Goal: Information Seeking & Learning: Check status

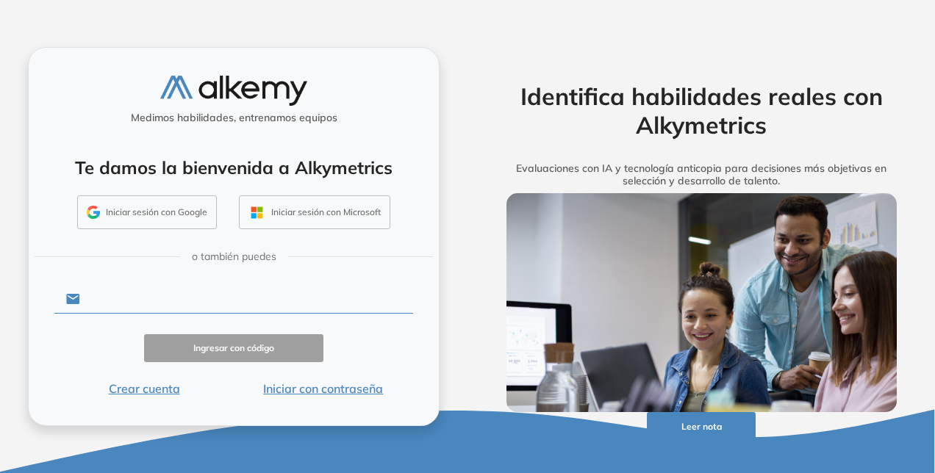
click at [131, 288] on input "text" at bounding box center [246, 299] width 333 height 28
paste input "**********"
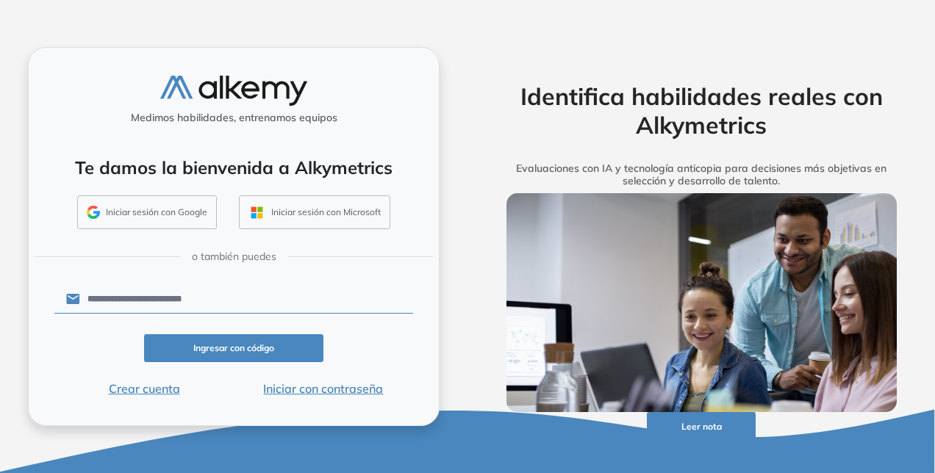
type input "**********"
click at [233, 353] on button "Ingresar con código" at bounding box center [233, 348] width 179 height 29
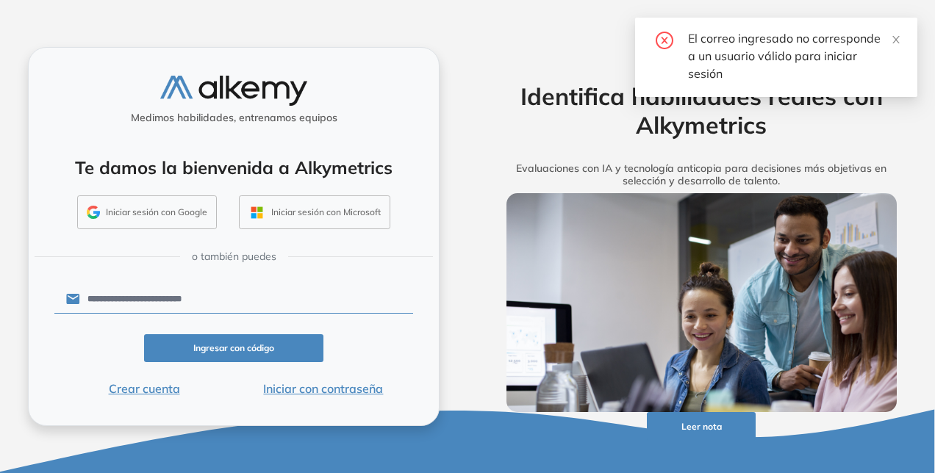
click at [182, 290] on input "**********" at bounding box center [246, 299] width 333 height 28
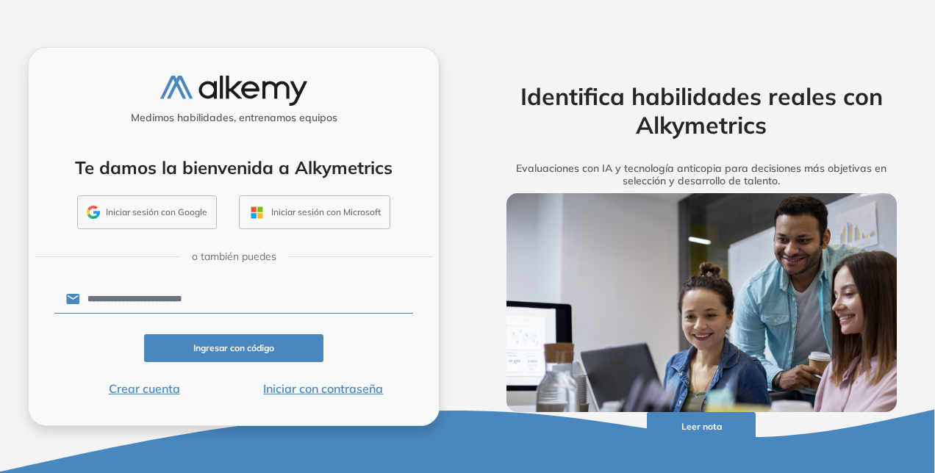
click at [250, 350] on button "Ingresar con código" at bounding box center [233, 348] width 179 height 29
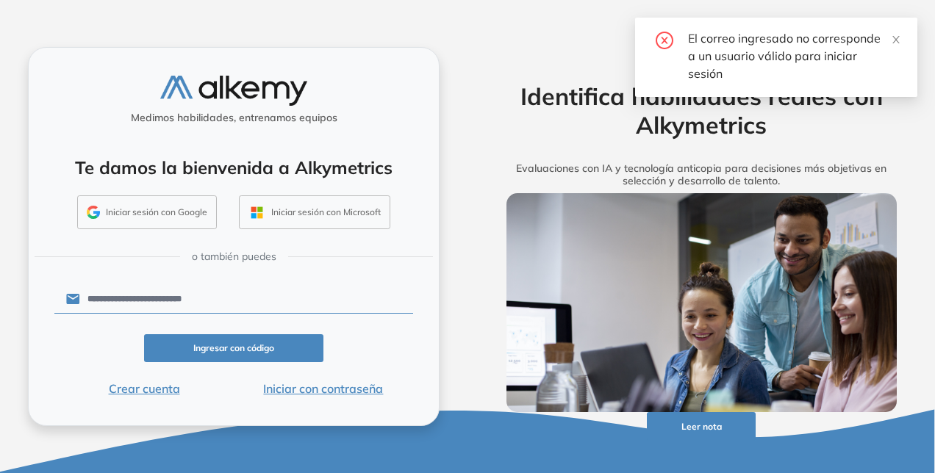
click at [337, 390] on button "Iniciar con contraseña" at bounding box center [323, 389] width 179 height 18
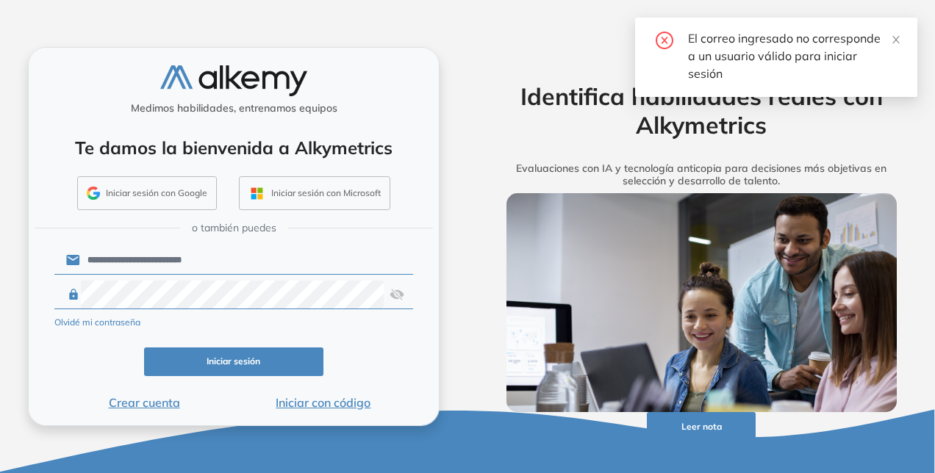
click at [240, 366] on button "Iniciar sesión" at bounding box center [233, 362] width 179 height 29
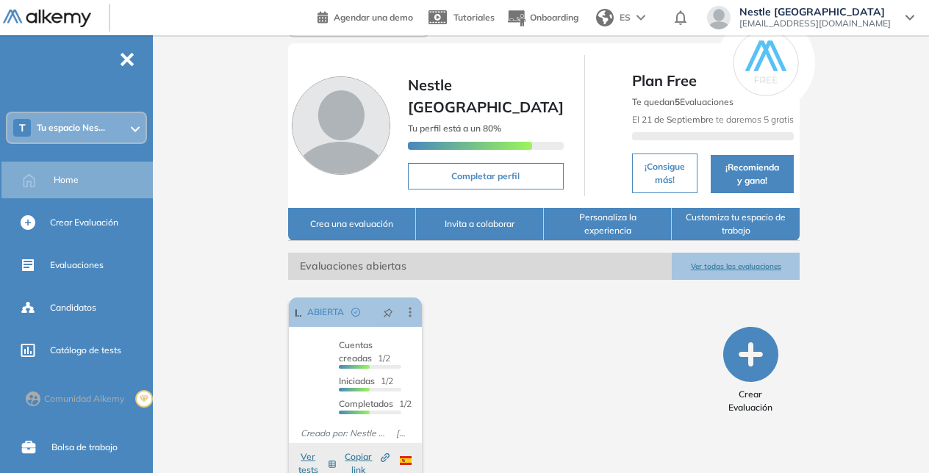
scroll to position [58, 0]
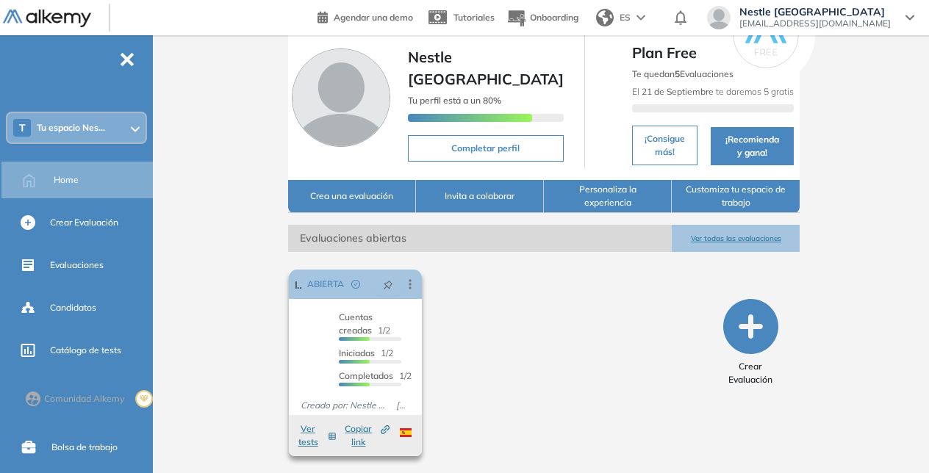
click at [307, 428] on button "Ver tests" at bounding box center [316, 436] width 40 height 26
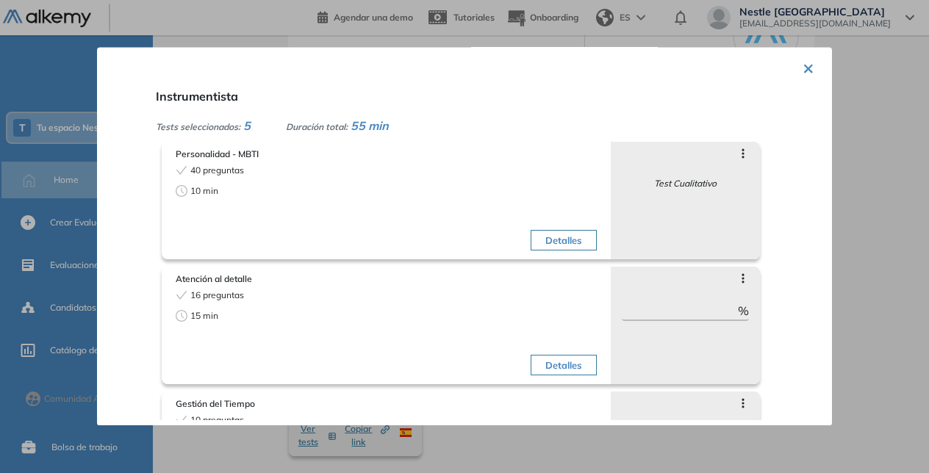
click at [806, 63] on button "×" at bounding box center [809, 67] width 12 height 29
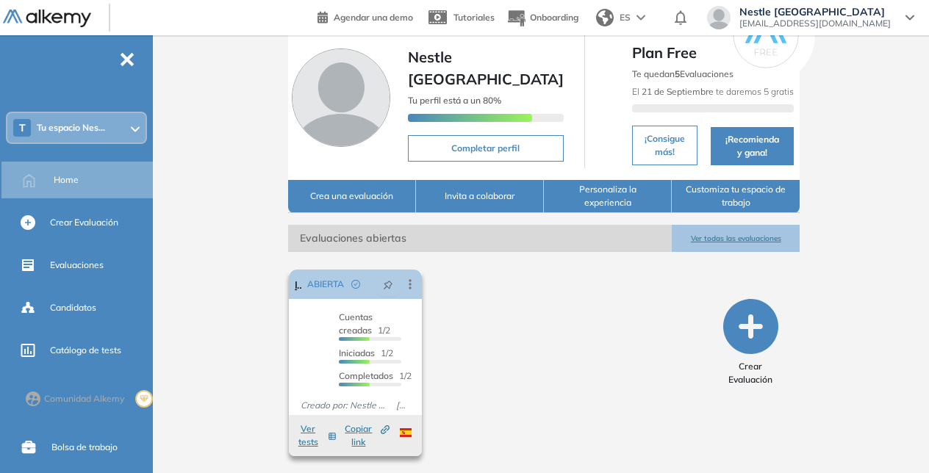
click at [333, 287] on span "ABIERTA" at bounding box center [325, 284] width 37 height 13
click at [307, 287] on span "ABIERTA" at bounding box center [325, 284] width 37 height 13
click at [298, 285] on link "Instrumentista" at bounding box center [298, 284] width 7 height 29
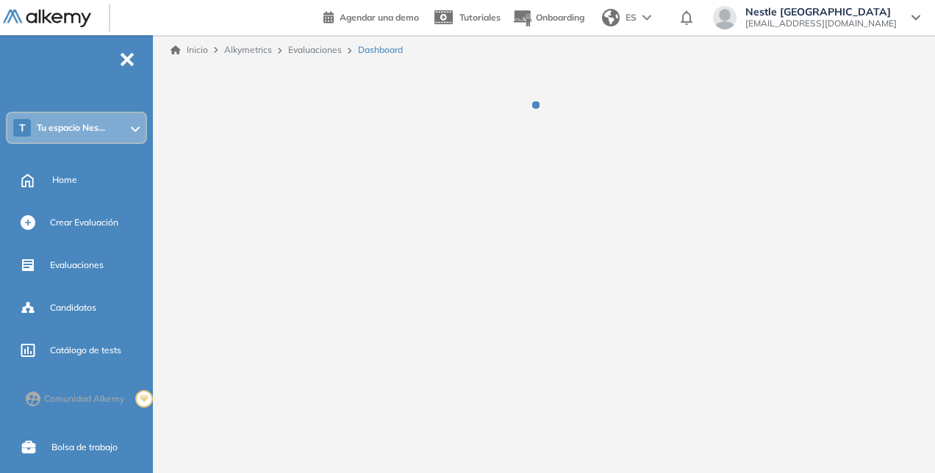
click at [298, 285] on div "Inicio Alkymetrics Evaluaciones Dashboard" at bounding box center [547, 242] width 776 height 415
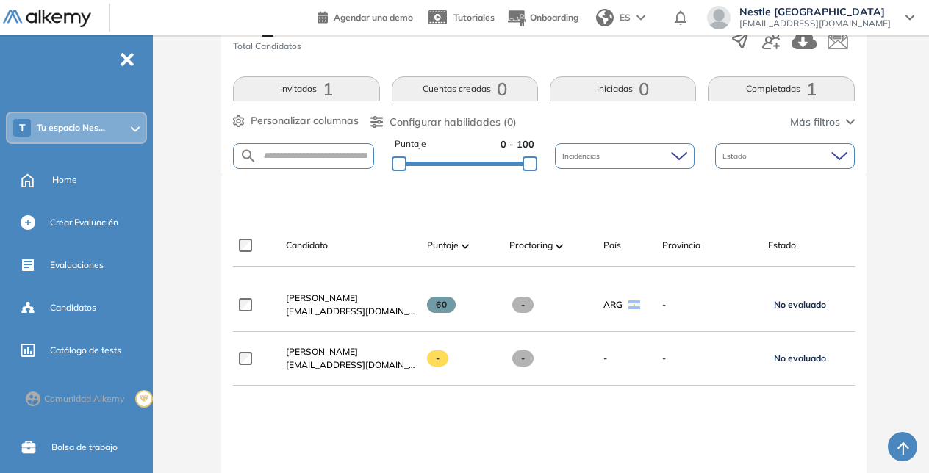
scroll to position [294, 0]
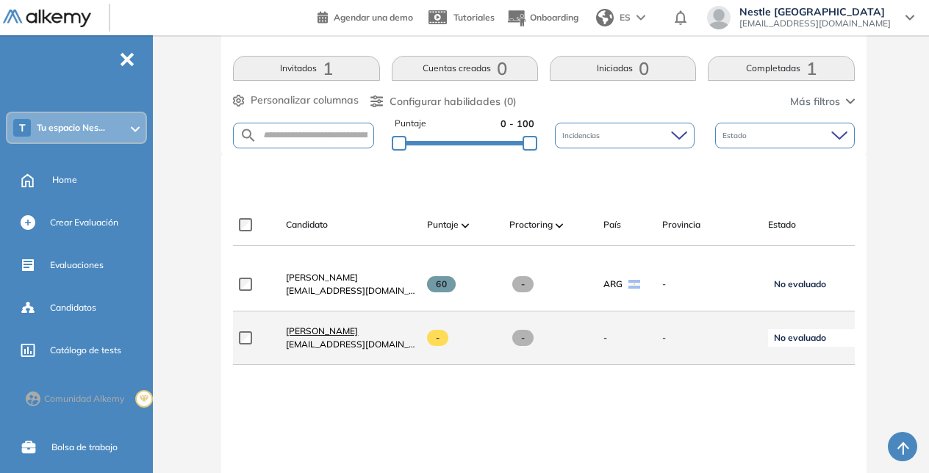
click at [301, 337] on span "[PERSON_NAME]" at bounding box center [322, 331] width 72 height 11
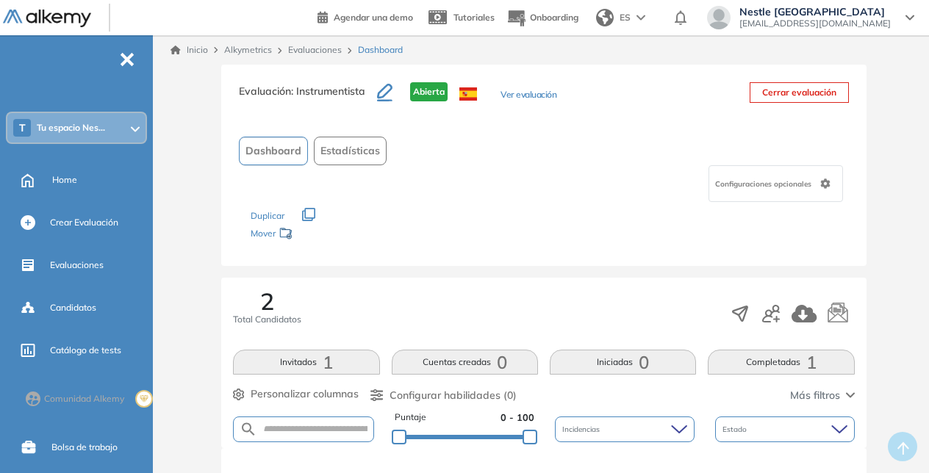
scroll to position [294, 0]
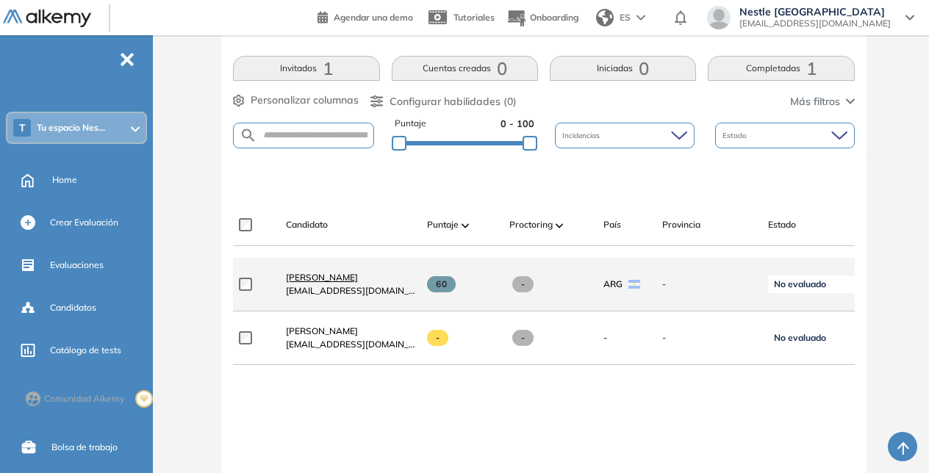
click at [326, 283] on span "[PERSON_NAME]" at bounding box center [322, 277] width 72 height 11
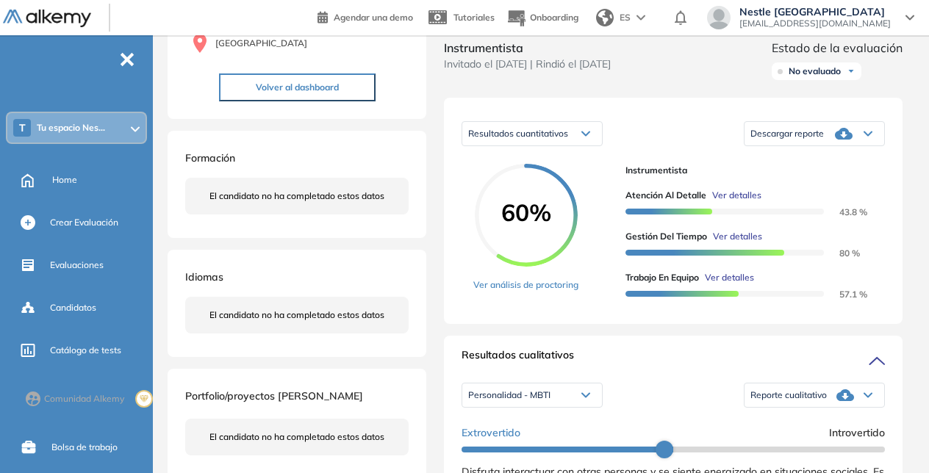
scroll to position [74, 0]
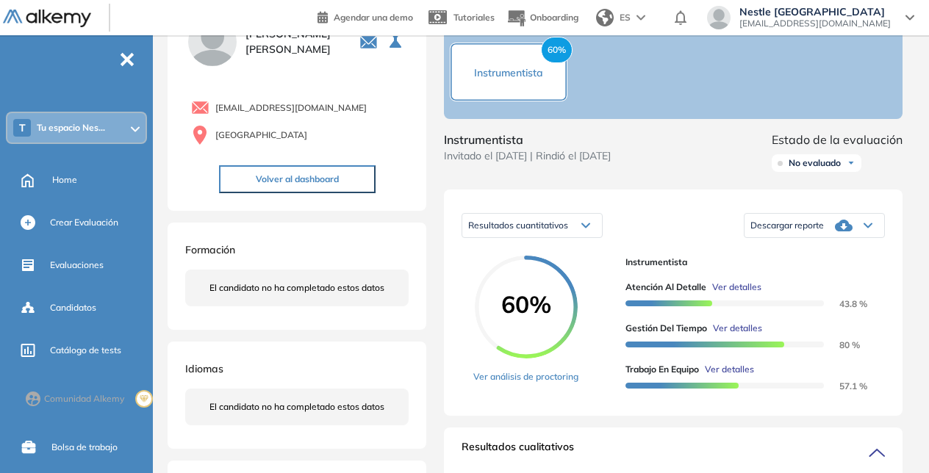
click at [46, 22] on img at bounding box center [47, 19] width 88 height 18
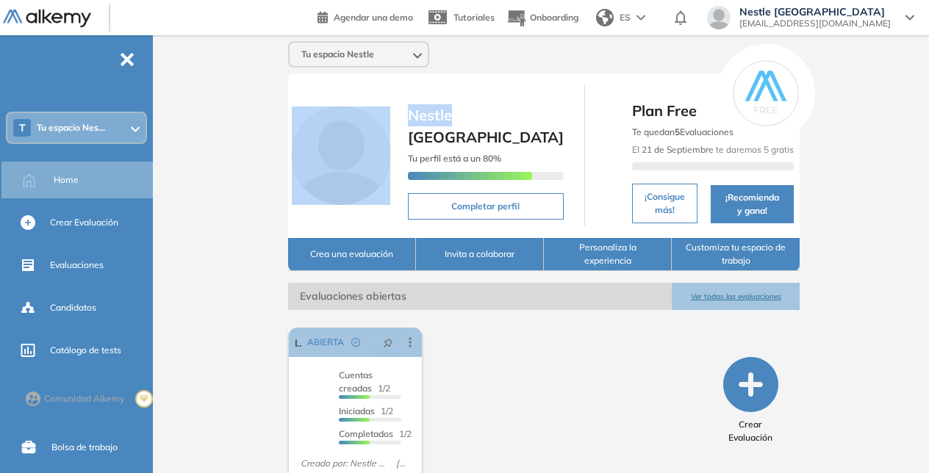
click at [175, 93] on div "Tu espacio Nestle Nestle [GEOGRAPHIC_DATA] perfil está a un 80% Completar perfi…" at bounding box center [544, 283] width 770 height 497
